Goal: Information Seeking & Learning: Learn about a topic

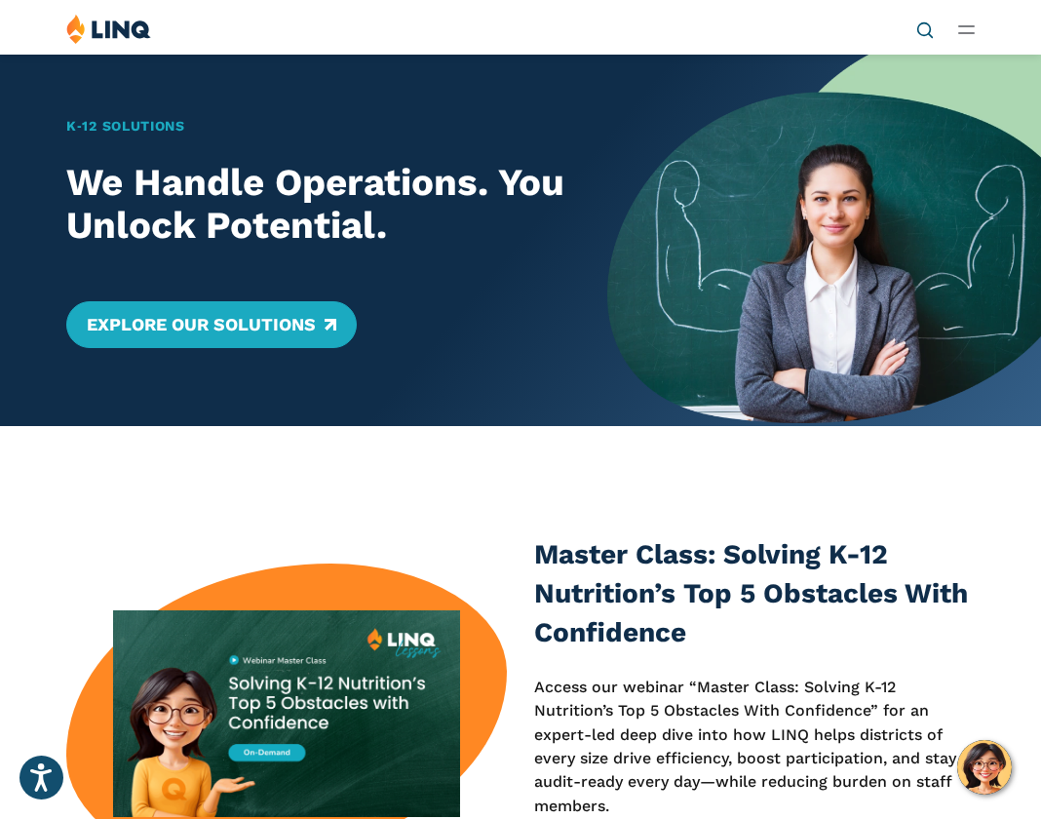
click at [922, 31] on icon "Open Search Bar" at bounding box center [925, 30] width 18 height 18
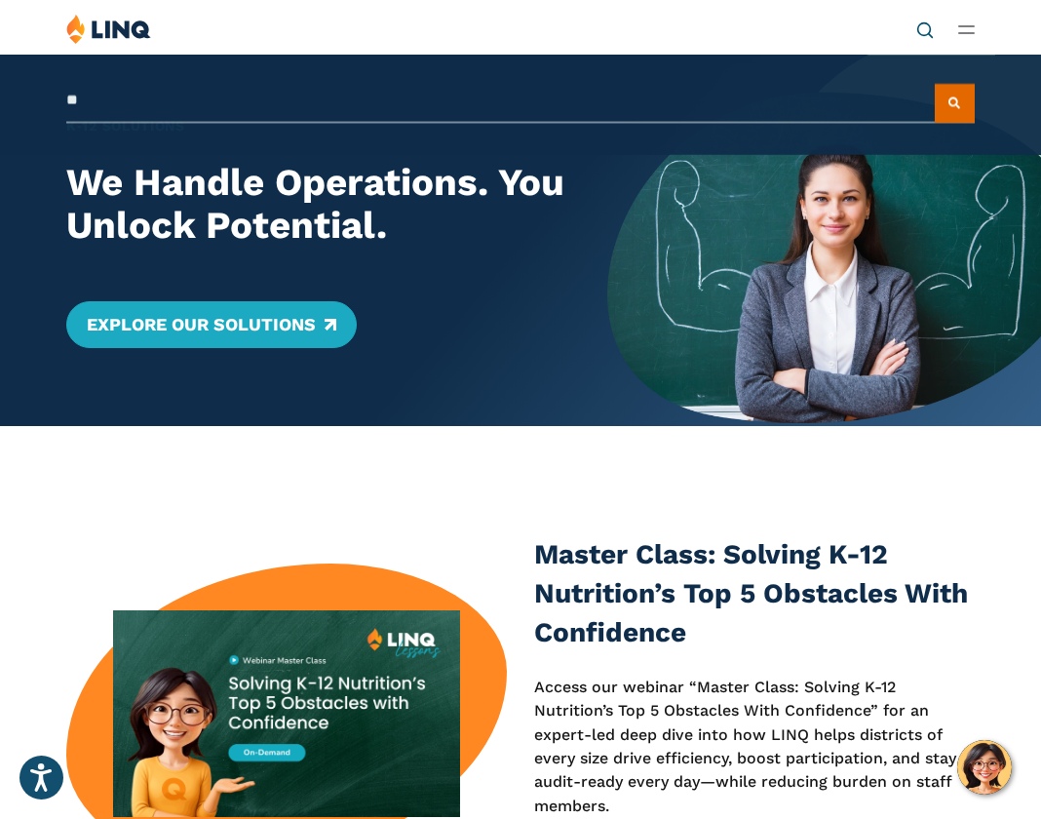
type input "*"
type input "**********"
click at [935, 84] on button "Submit Search" at bounding box center [955, 103] width 40 height 39
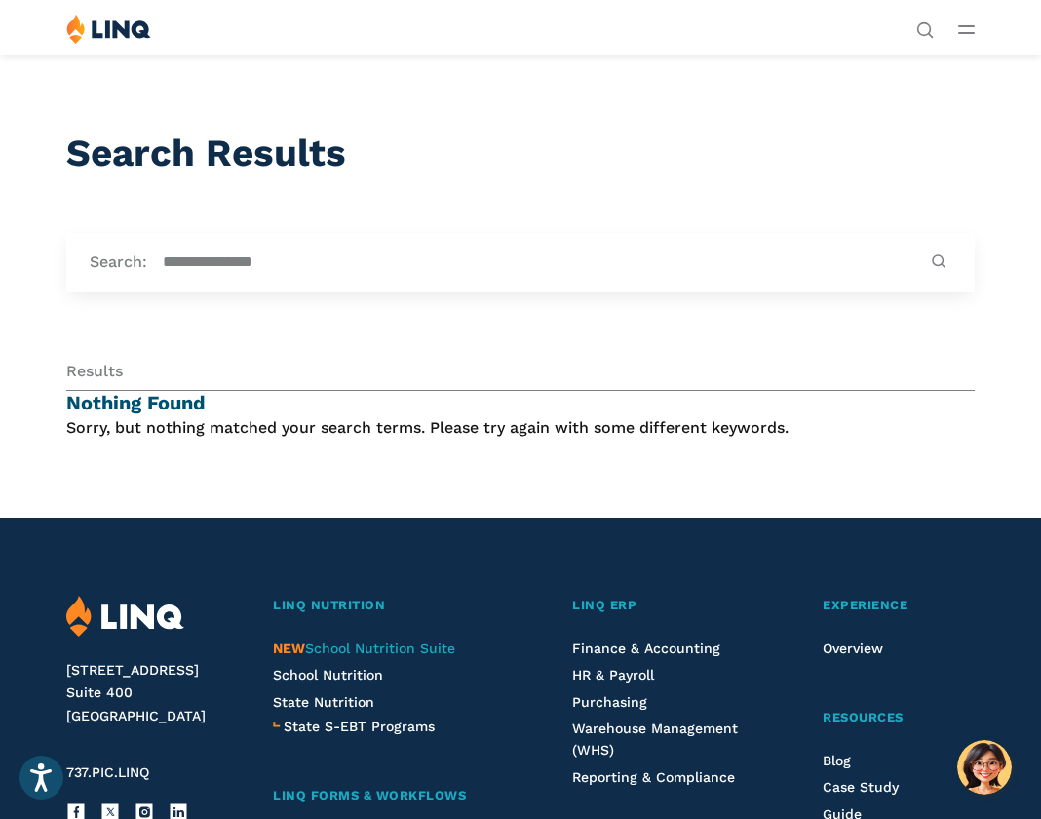
click at [446, 649] on span "NEW School Nutrition Suite" at bounding box center [364, 648] width 182 height 16
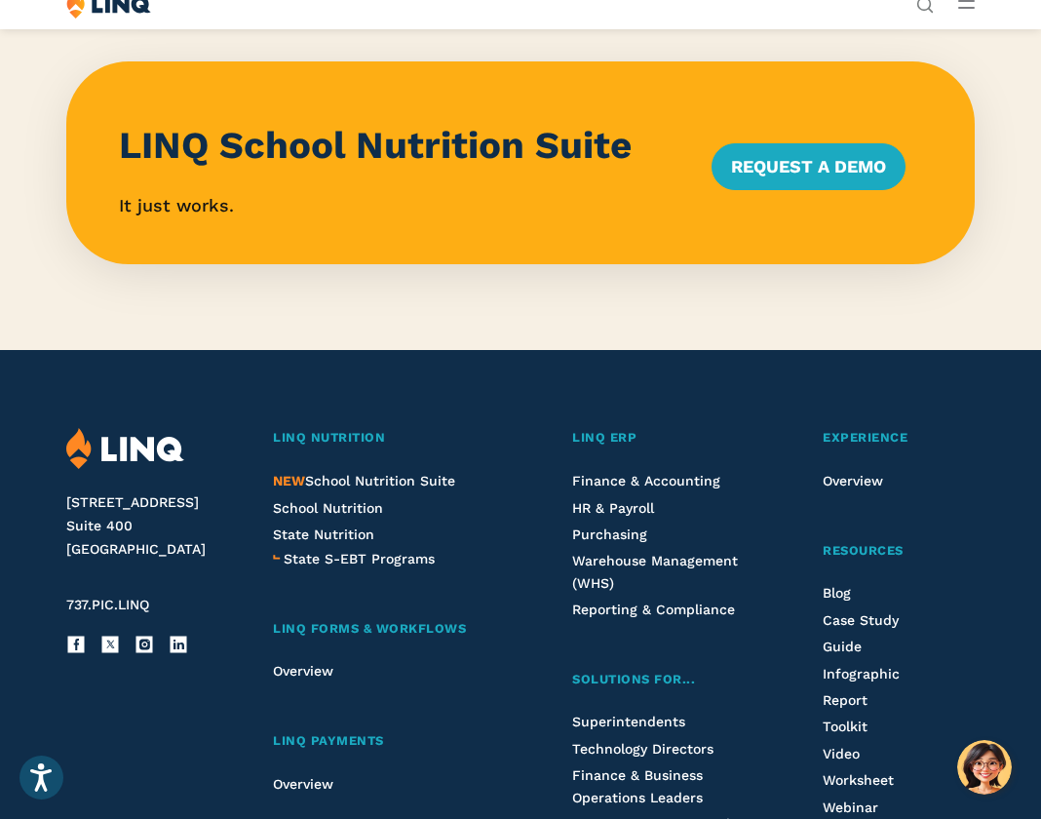
scroll to position [1794, 0]
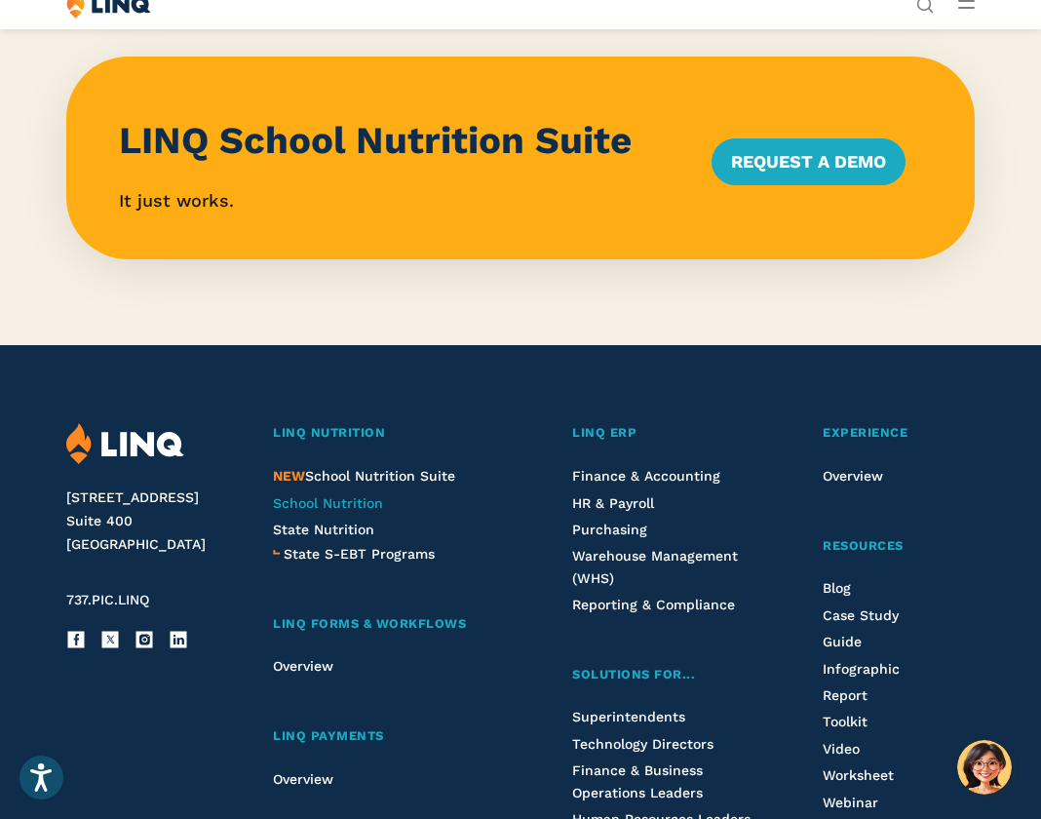
click at [336, 511] on span "School Nutrition" at bounding box center [328, 503] width 110 height 16
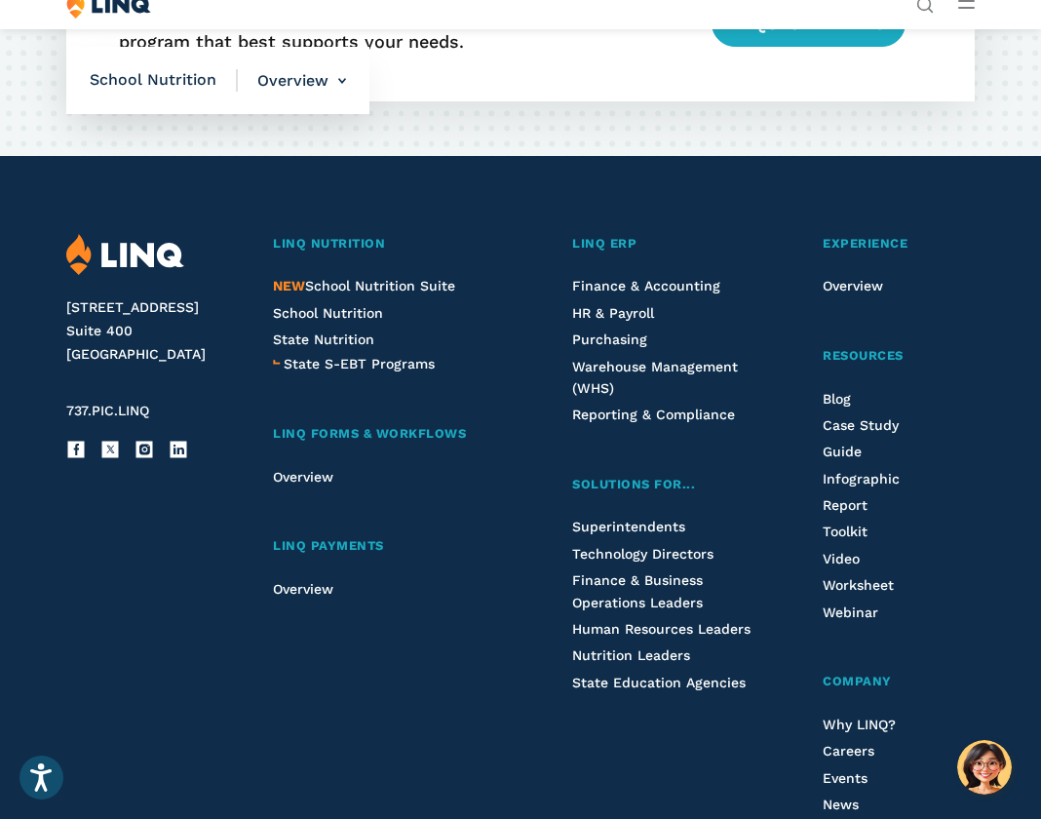
scroll to position [5069, 0]
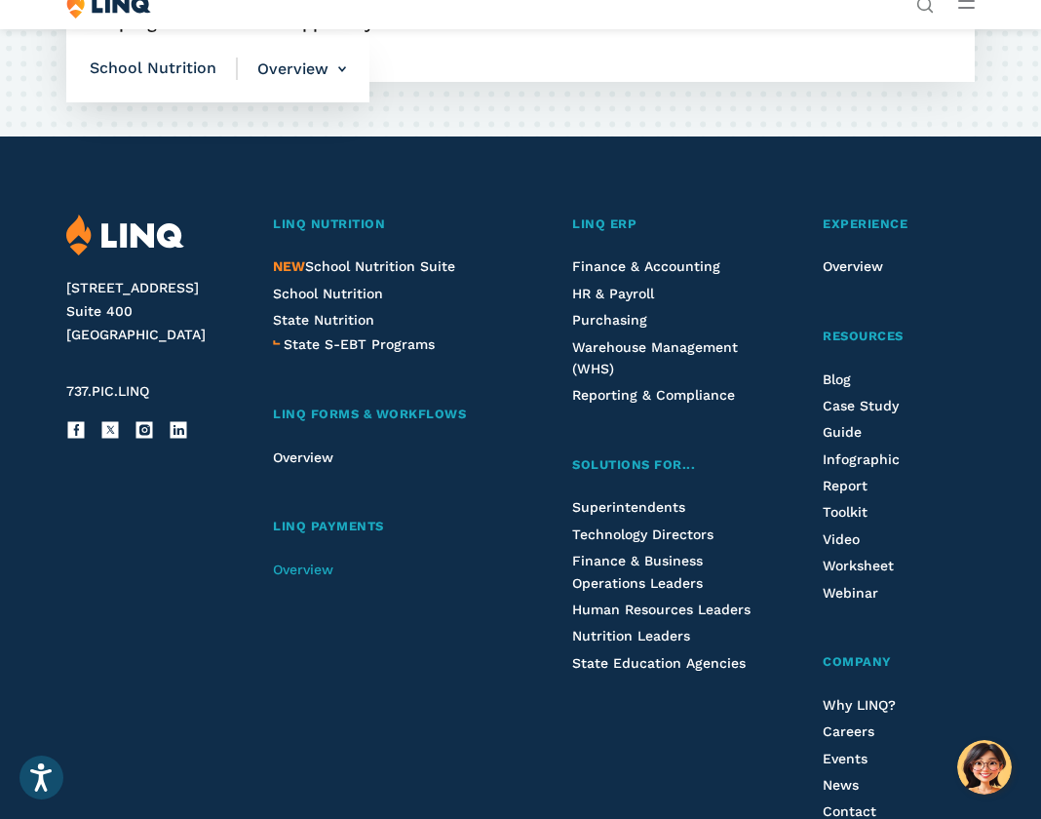
click at [321, 577] on span "Overview" at bounding box center [303, 569] width 60 height 16
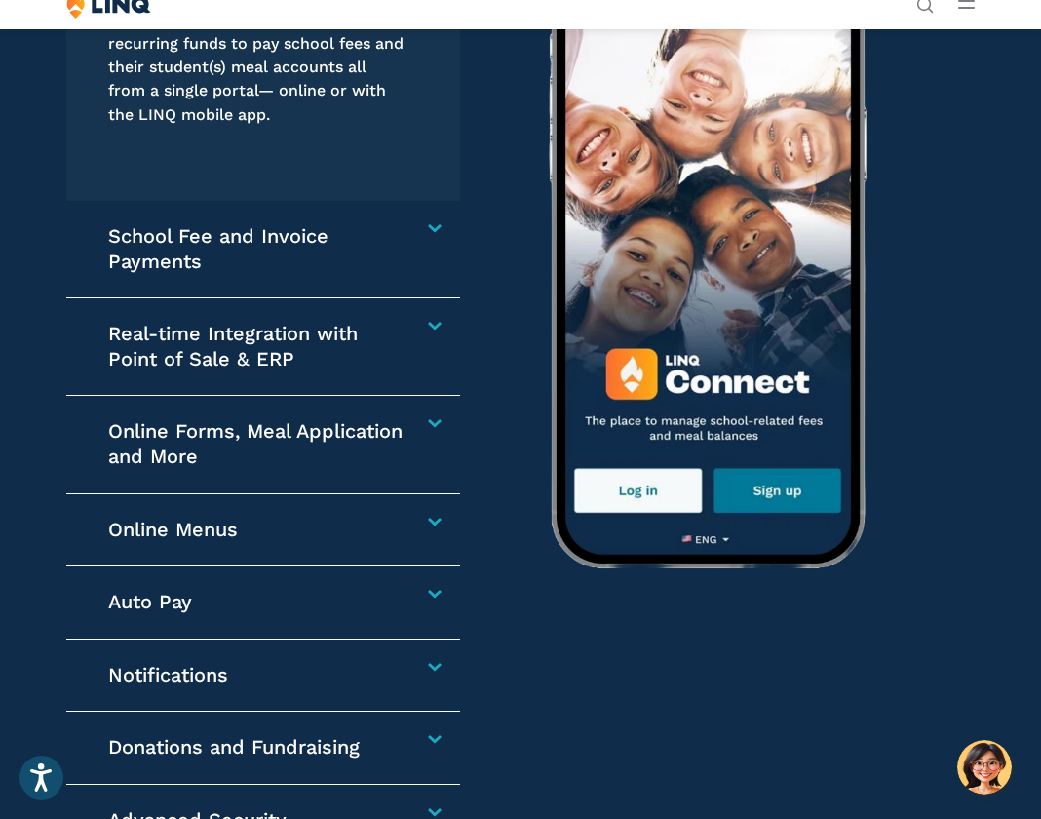
scroll to position [2962, 0]
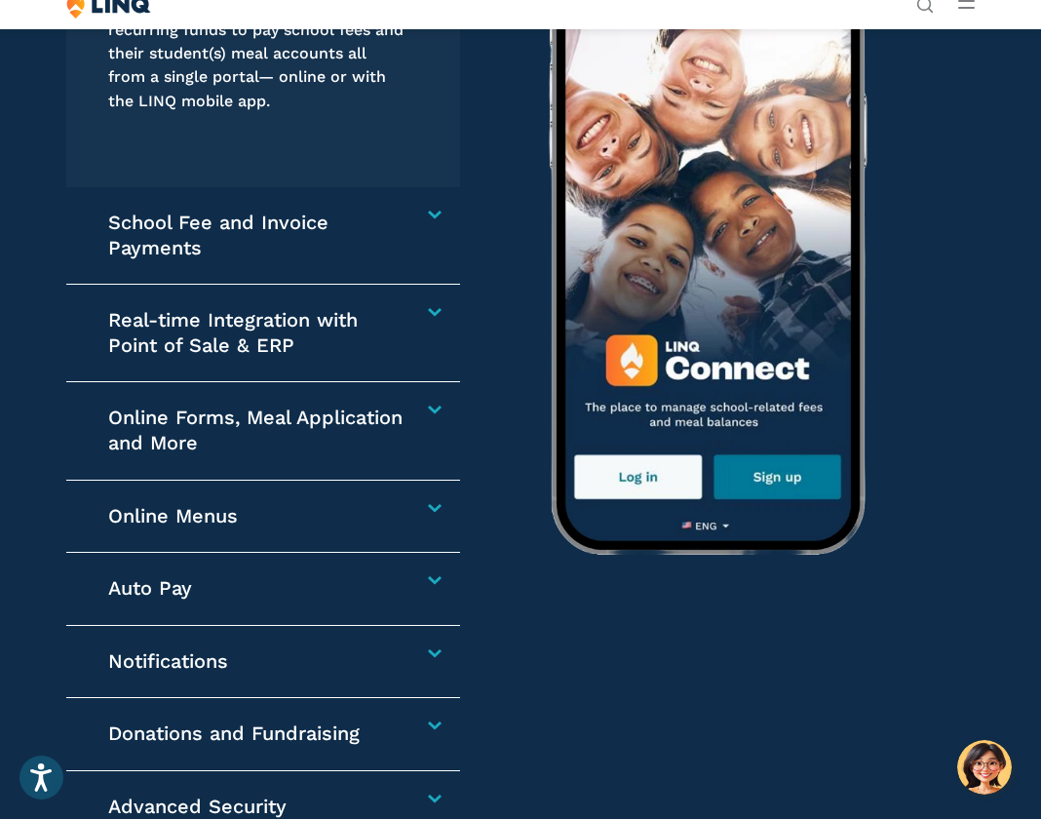
click at [406, 211] on h4 "School Fee and Invoice Payments" at bounding box center [257, 236] width 298 height 50
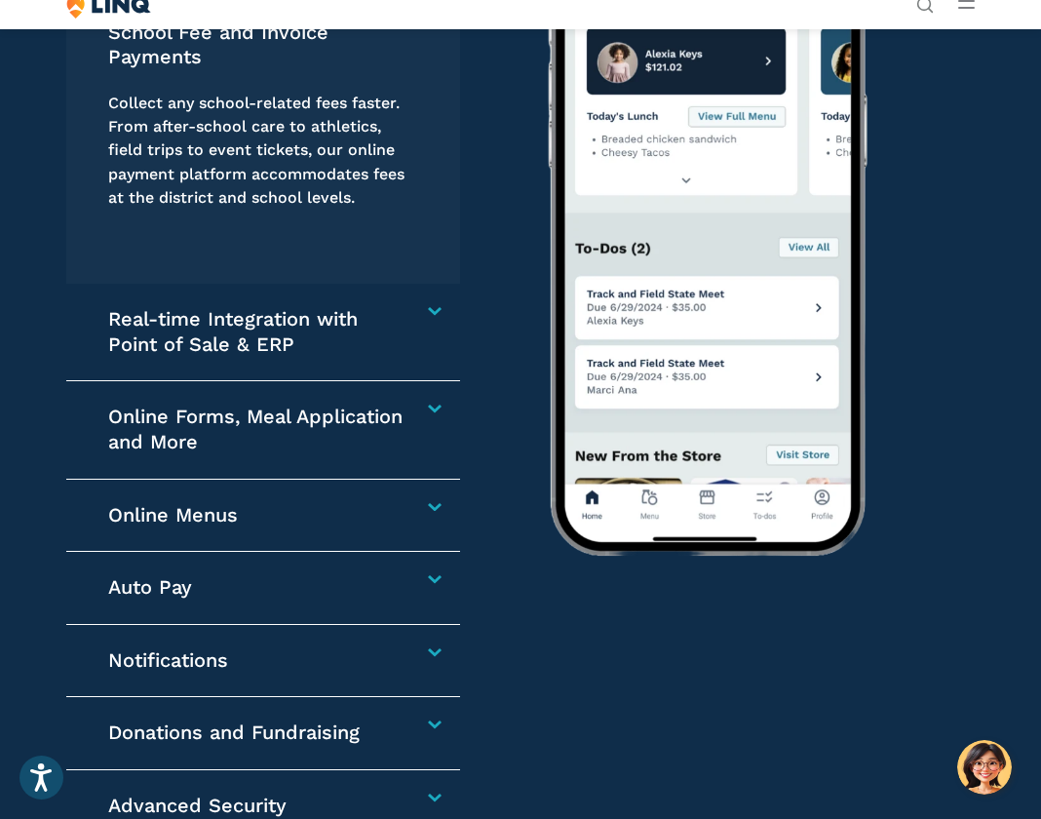
click at [406, 405] on h4 "Online Forms, Meal Application and More" at bounding box center [257, 430] width 298 height 50
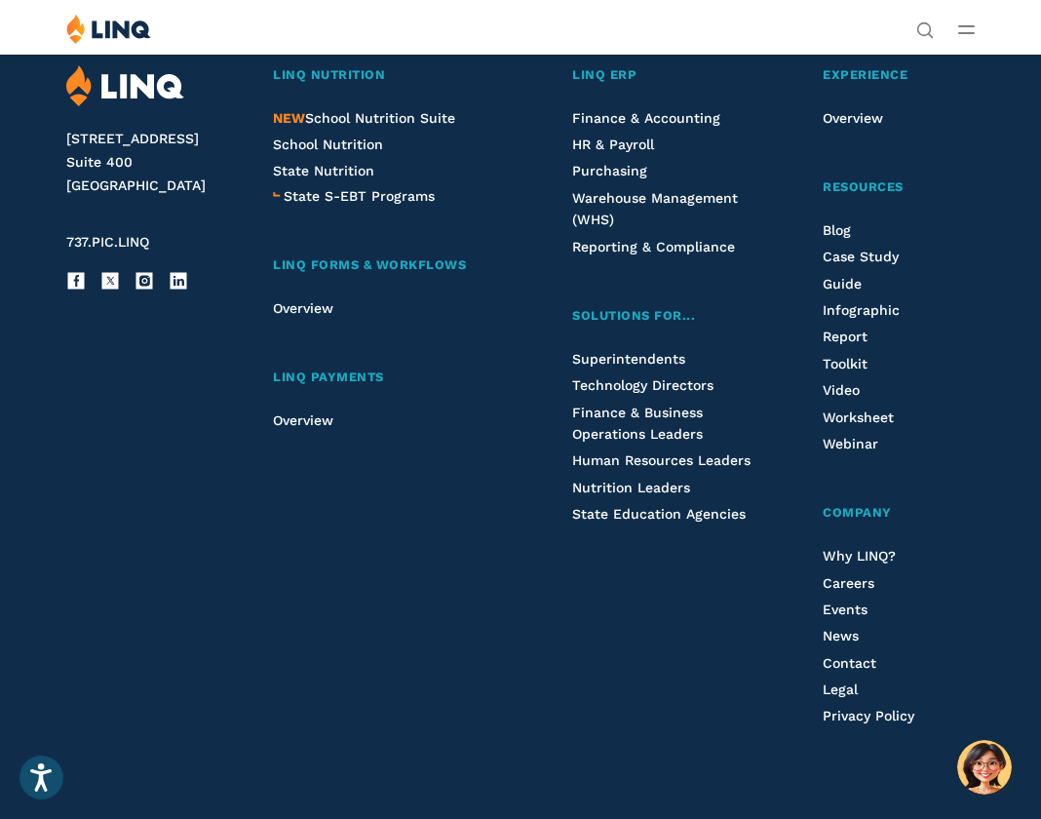
scroll to position [4910, 0]
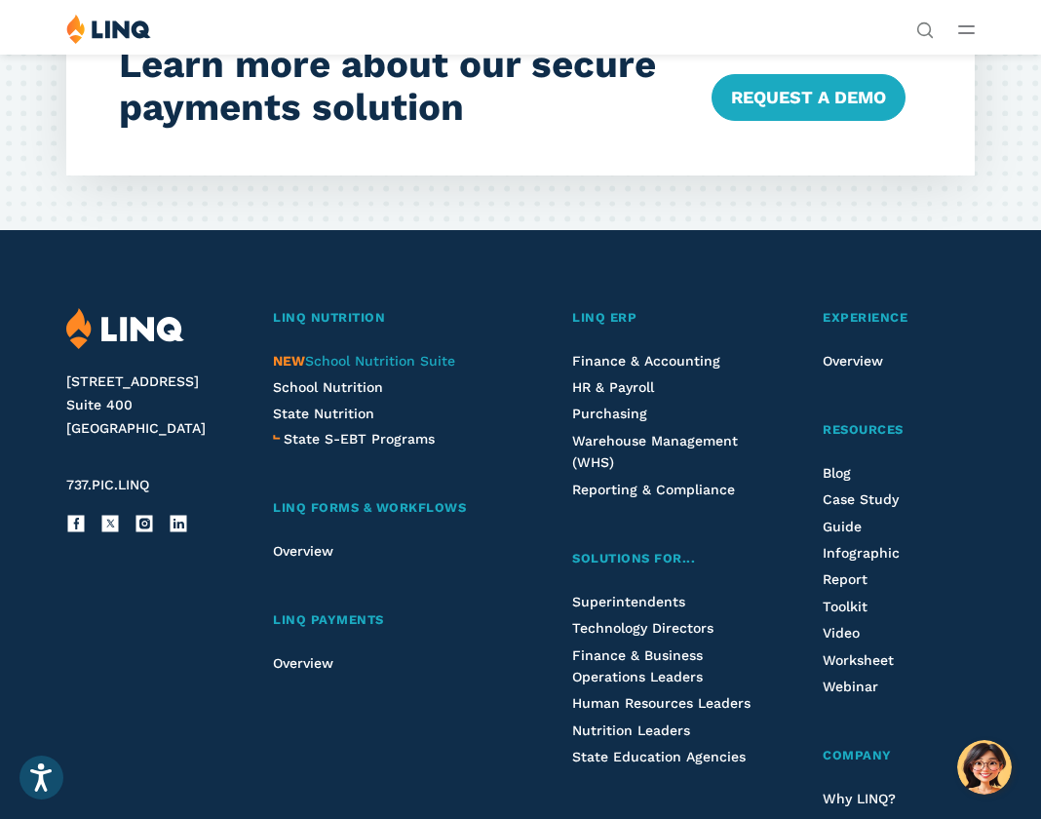
click at [352, 353] on span "NEW School Nutrition Suite" at bounding box center [364, 361] width 182 height 16
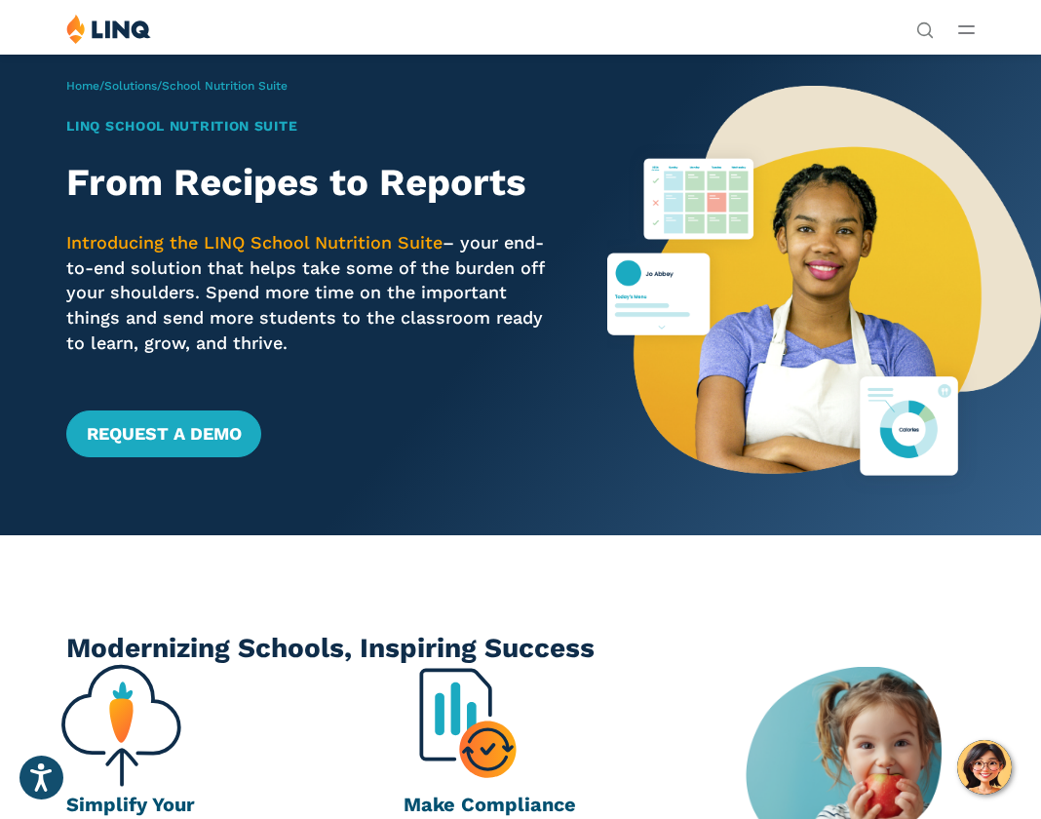
click at [952, 28] on div "Solutions Nutrition Overview NEW School Nutrition Suite School Nutrition State …" at bounding box center [520, 32] width 1041 height 37
click at [960, 29] on icon "Open Main Menu" at bounding box center [966, 29] width 17 height 9
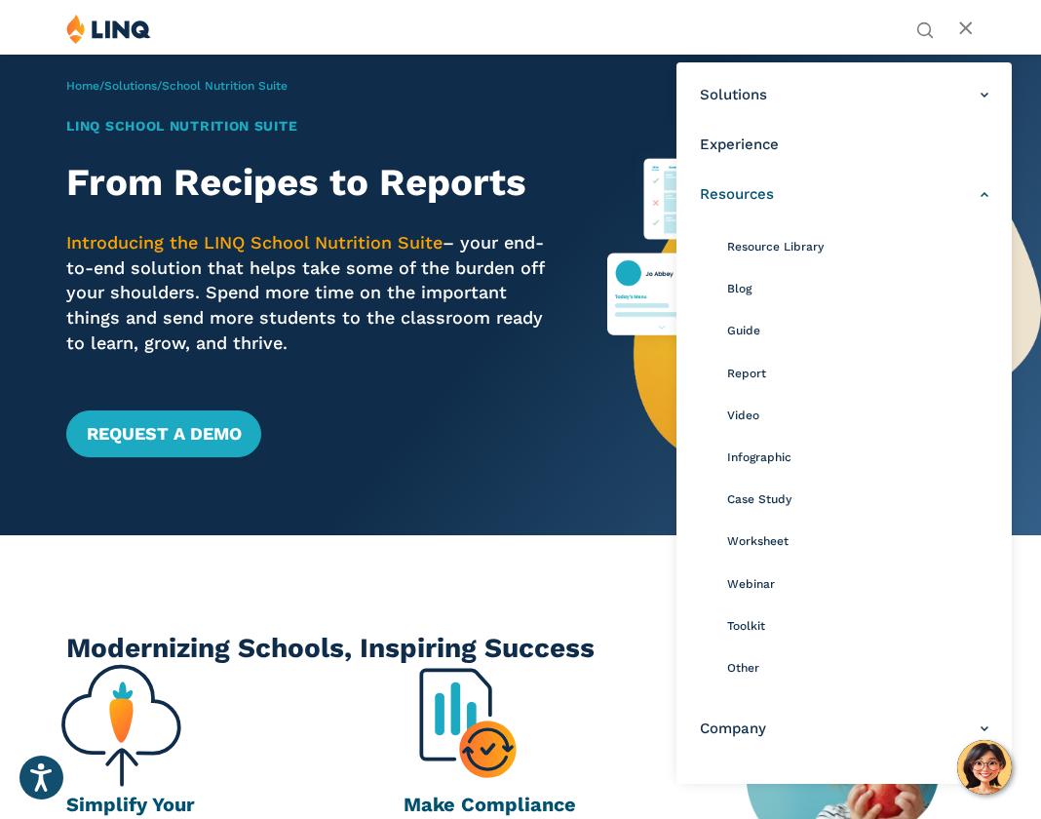
click at [885, 199] on link "Resources" at bounding box center [844, 194] width 289 height 20
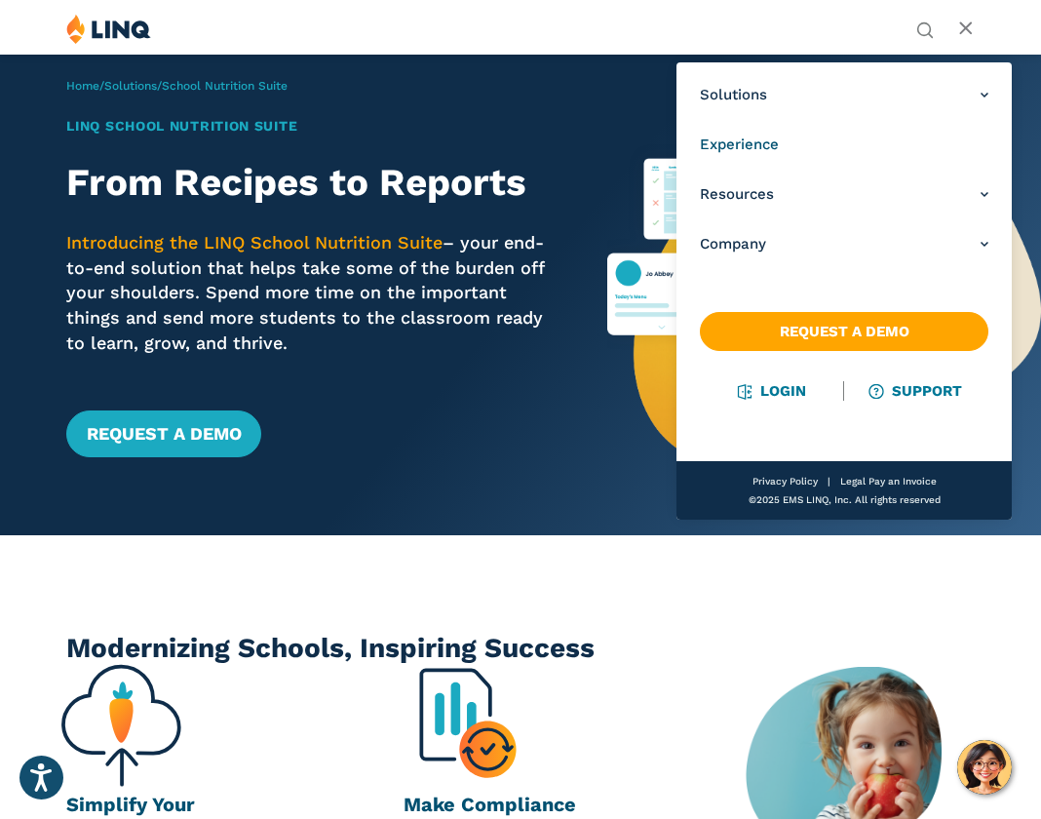
click at [828, 146] on link "Experience" at bounding box center [844, 145] width 289 height 20
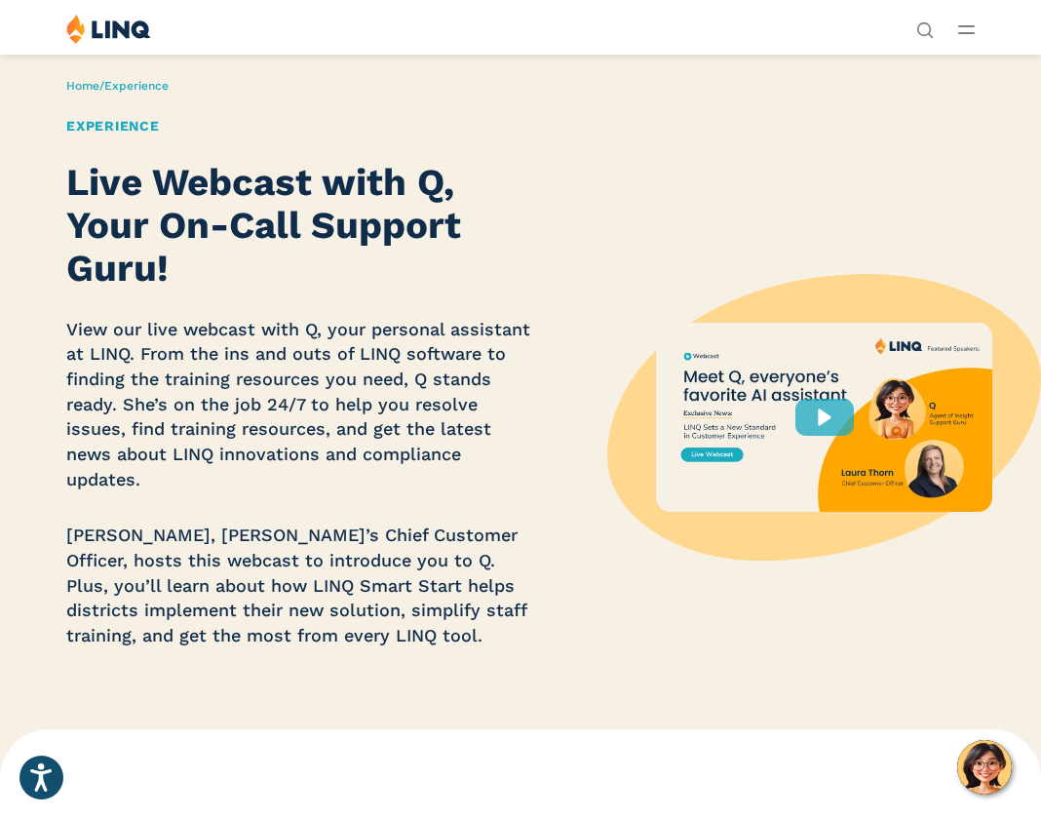
click at [962, 26] on line "Open Main Menu" at bounding box center [966, 26] width 15 height 0
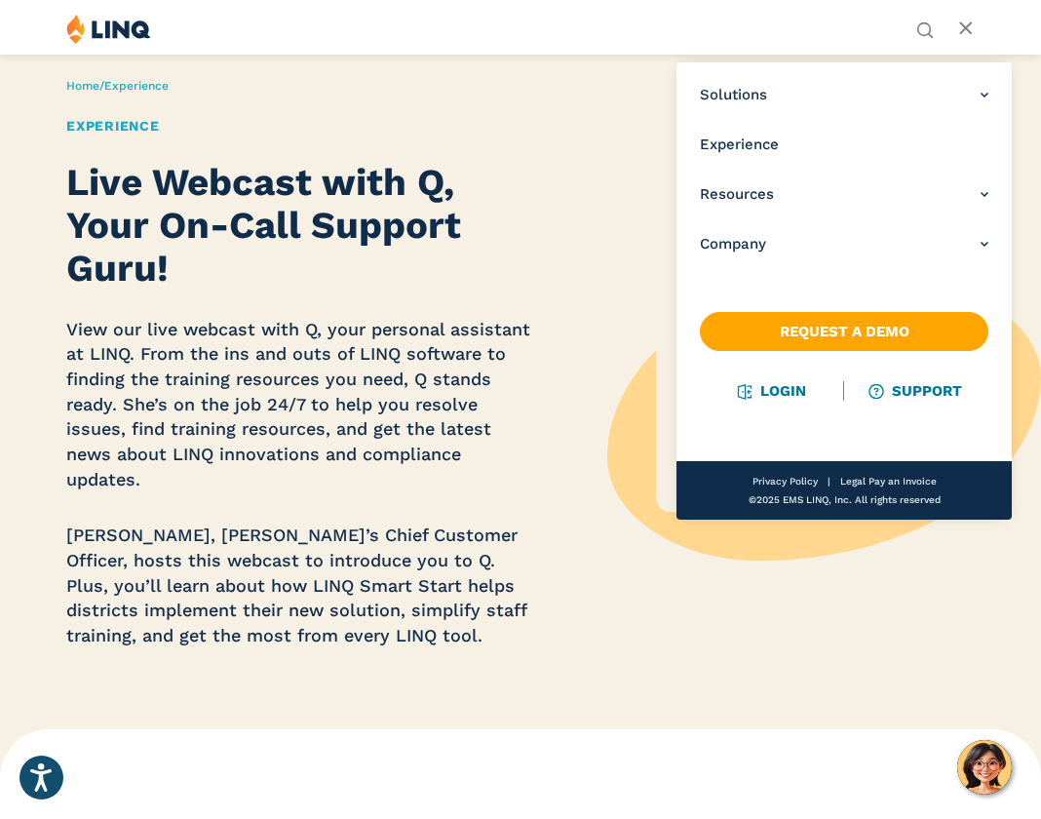
click at [977, 95] on ul "Solutions Nutrition Overview NEW School Nutrition Suite School Nutrition State …" at bounding box center [843, 169] width 335 height 199
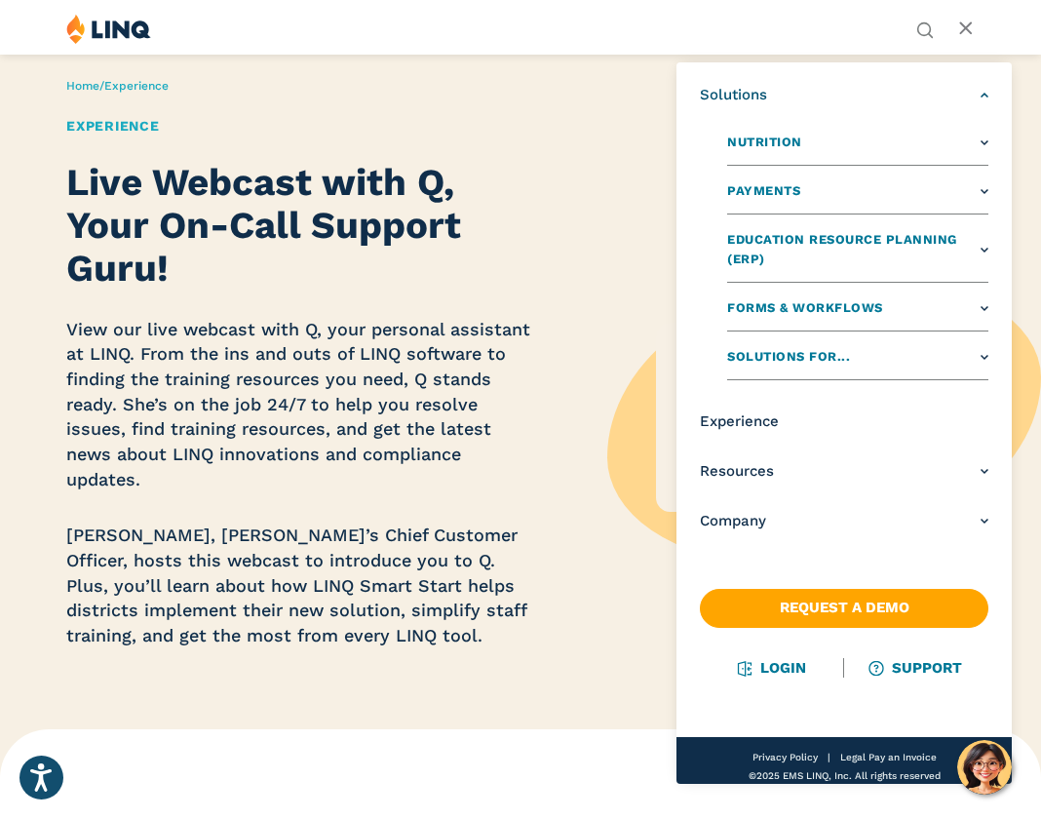
click at [972, 93] on link "Solutions" at bounding box center [844, 95] width 289 height 20
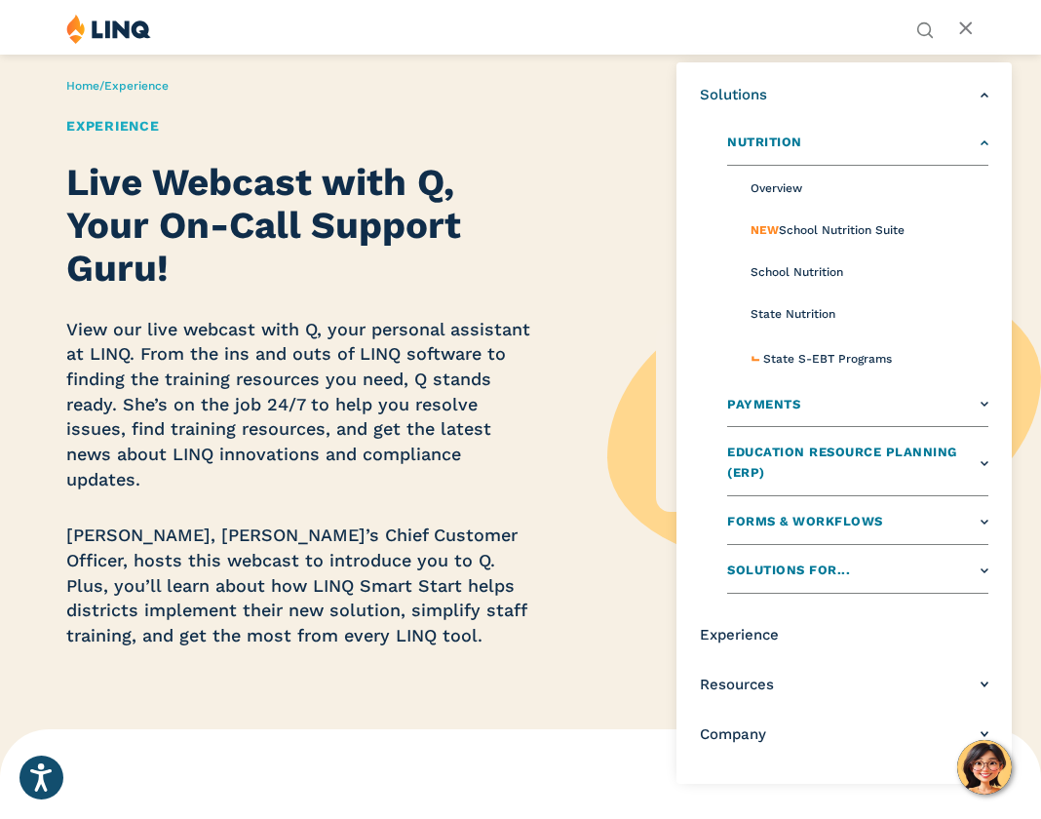
click at [969, 153] on link "Nutrition" at bounding box center [857, 146] width 261 height 39
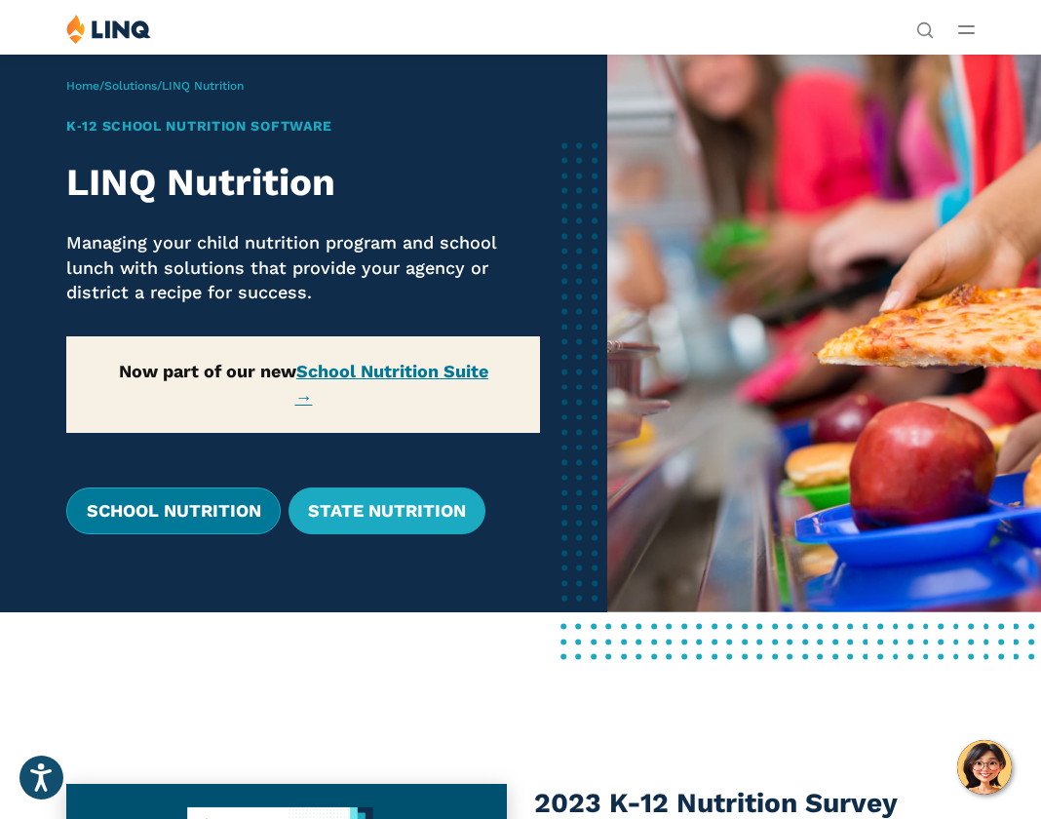
click at [173, 505] on link "School Nutrition" at bounding box center [172, 510] width 213 height 47
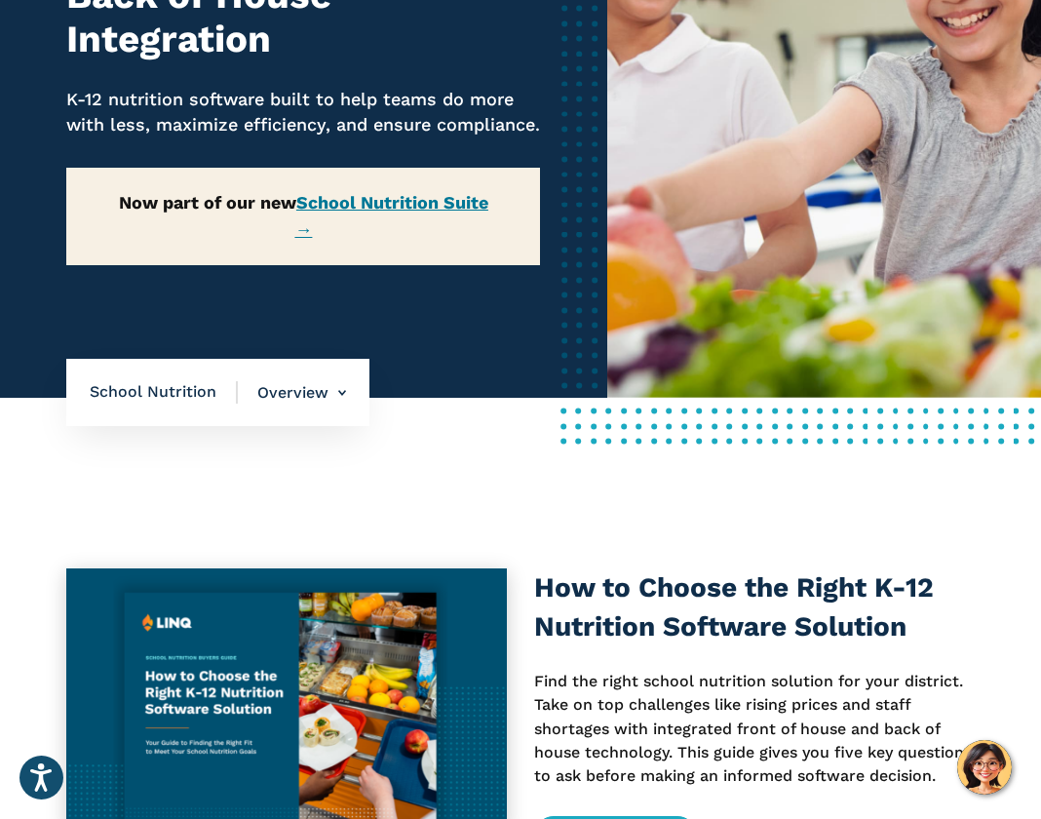
scroll to position [600, 0]
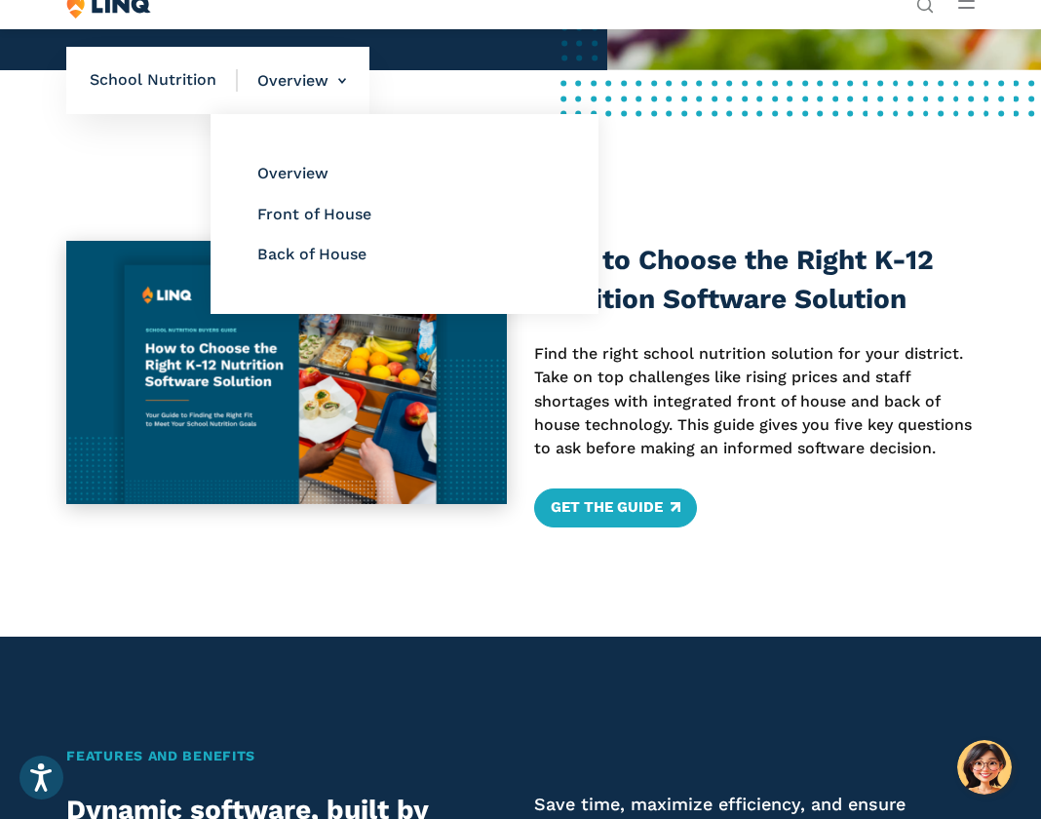
click at [336, 109] on li "Overview Overview Front of House Back of House" at bounding box center [292, 81] width 108 height 68
click at [328, 187] on li "Overview" at bounding box center [404, 174] width 294 height 25
click at [285, 218] on link "Front of House" at bounding box center [314, 214] width 114 height 19
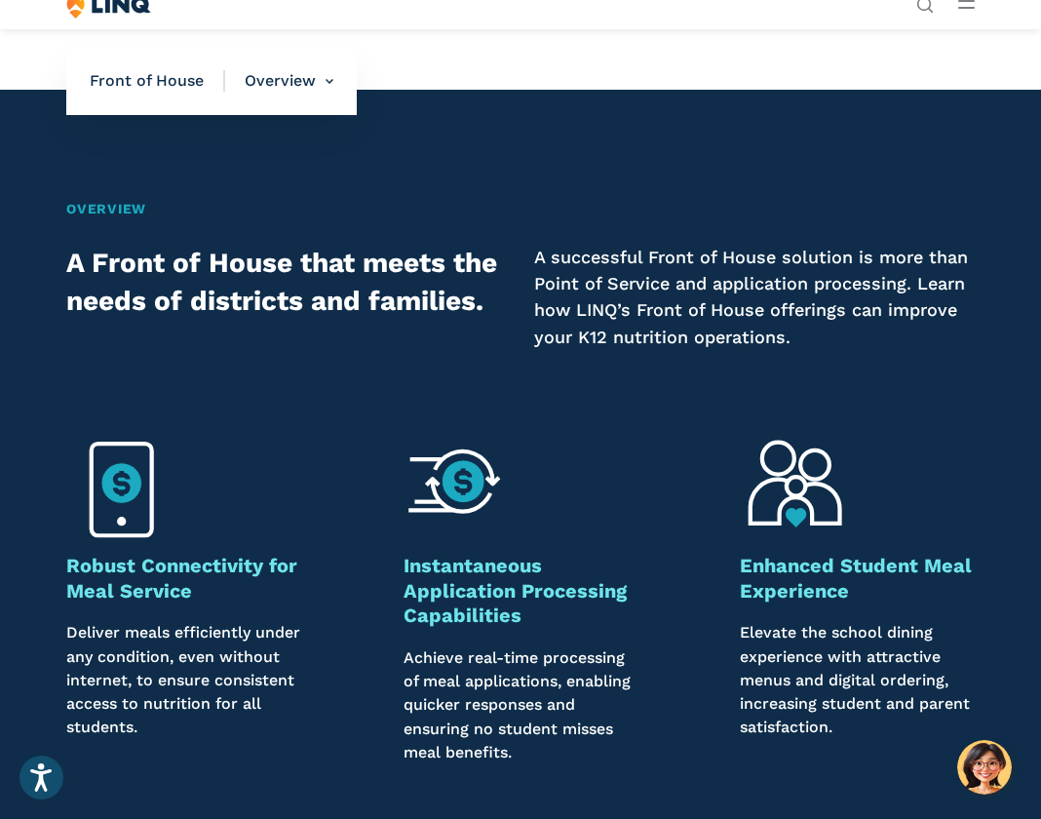
scroll to position [1778, 0]
